Goal: Task Accomplishment & Management: Manage account settings

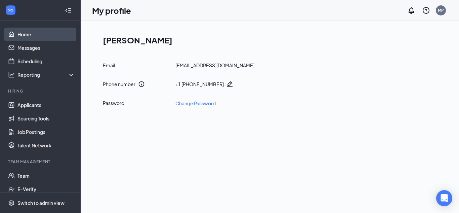
click at [19, 35] on link "Home" at bounding box center [45, 34] width 57 height 13
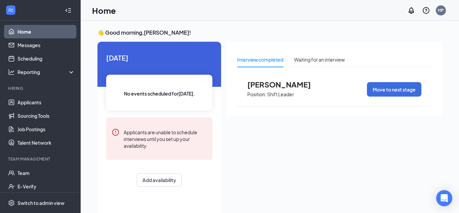
scroll to position [3, 0]
click at [34, 102] on link "Applicants" at bounding box center [45, 101] width 57 height 13
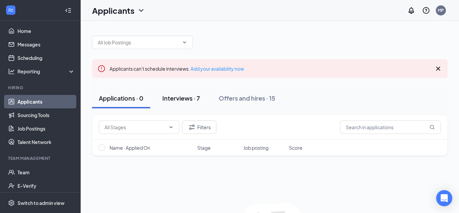
drag, startPoint x: 179, startPoint y: 102, endPoint x: 199, endPoint y: 108, distance: 20.0
click at [179, 101] on button "Interviews · 7" at bounding box center [181, 98] width 51 height 20
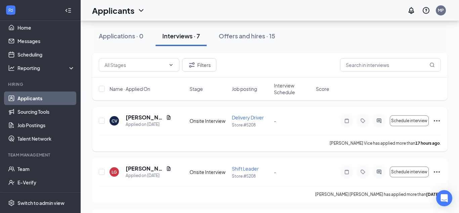
scroll to position [53, 0]
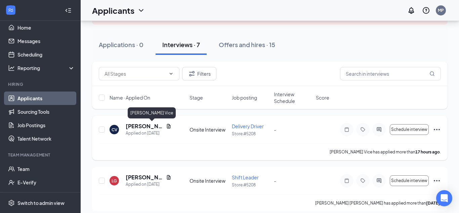
click at [136, 126] on h5 "[PERSON_NAME] Vice" at bounding box center [145, 125] width 38 height 7
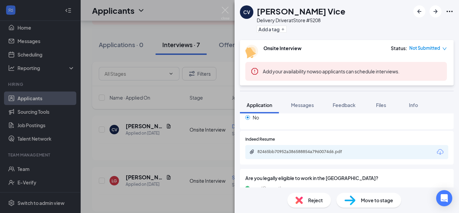
scroll to position [261, 0]
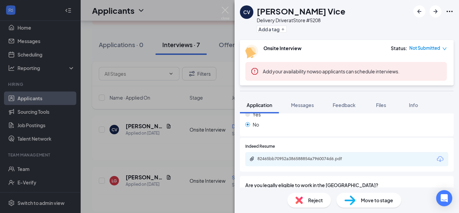
click at [163, 126] on div "CV [PERSON_NAME] Vice Delivery Driver at Store #5208 Add a tag Onsite Interview…" at bounding box center [229, 106] width 459 height 213
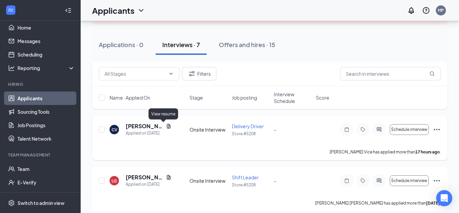
click at [167, 126] on icon "Document" at bounding box center [169, 126] width 4 height 4
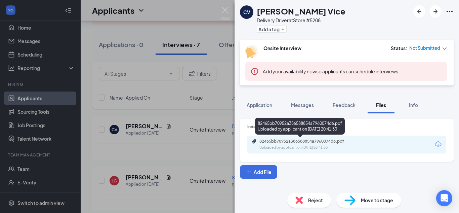
click at [309, 142] on div "82465bb70952a386588854a7960074d6.pdf" at bounding box center [306, 140] width 94 height 5
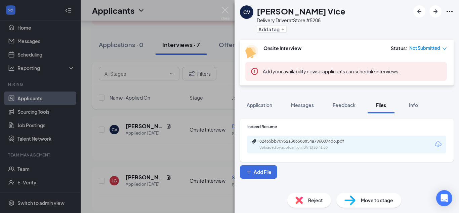
click at [365, 198] on span "Move to stage" at bounding box center [377, 199] width 32 height 7
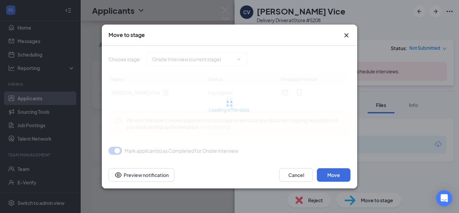
type input "MVR Background Check (next stage)"
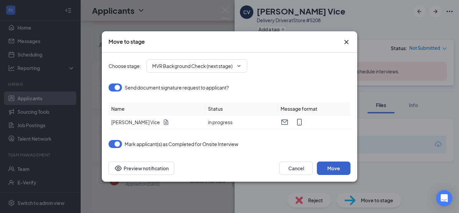
click at [329, 167] on button "Move" at bounding box center [334, 167] width 34 height 13
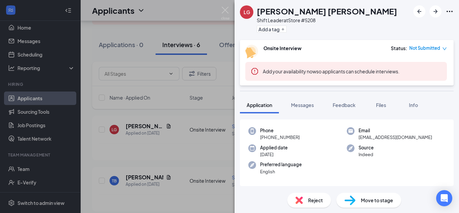
scroll to position [44, 0]
click at [358, 201] on div "Move to stage" at bounding box center [368, 200] width 65 height 15
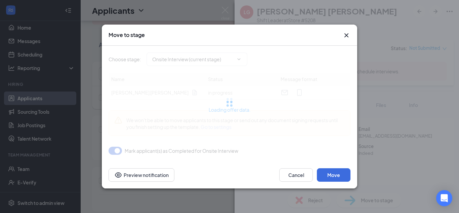
type input "MVR Background Check (next stage)"
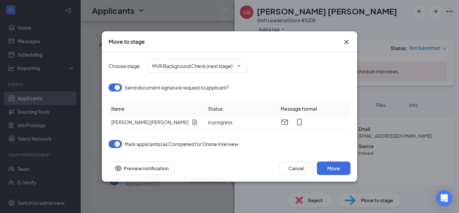
click at [350, 44] on icon "Cross" at bounding box center [346, 42] width 8 height 8
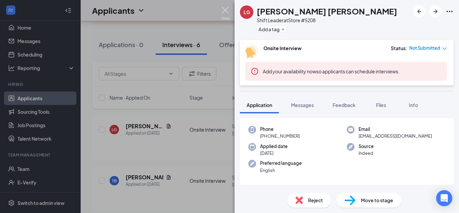
click at [223, 10] on img at bounding box center [225, 13] width 8 height 13
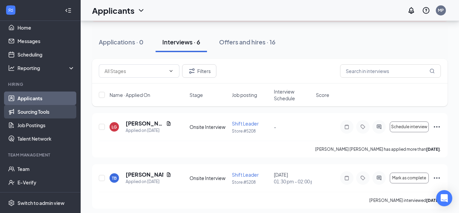
scroll to position [51, 0]
